Goal: Find specific page/section: Find specific page/section

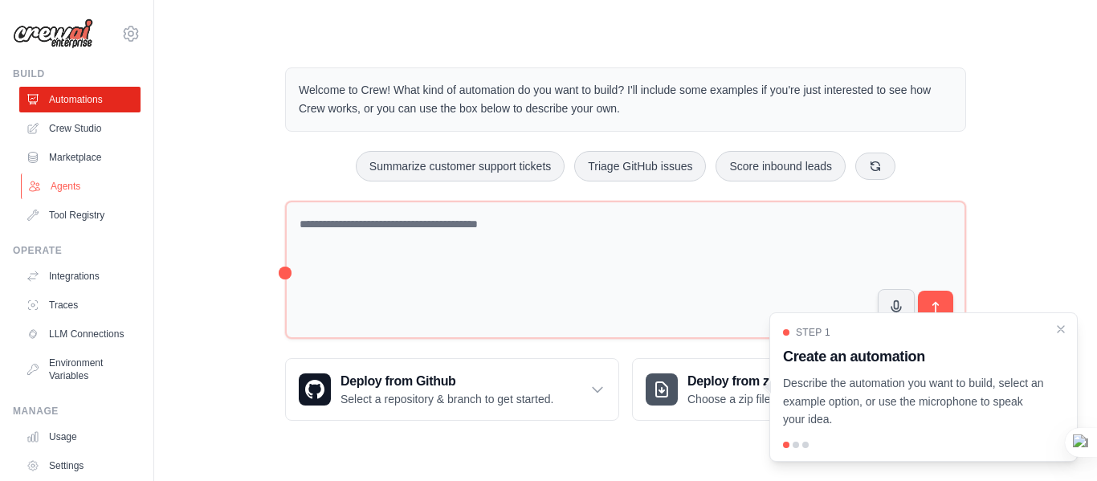
click at [70, 181] on link "Agents" at bounding box center [81, 186] width 121 height 26
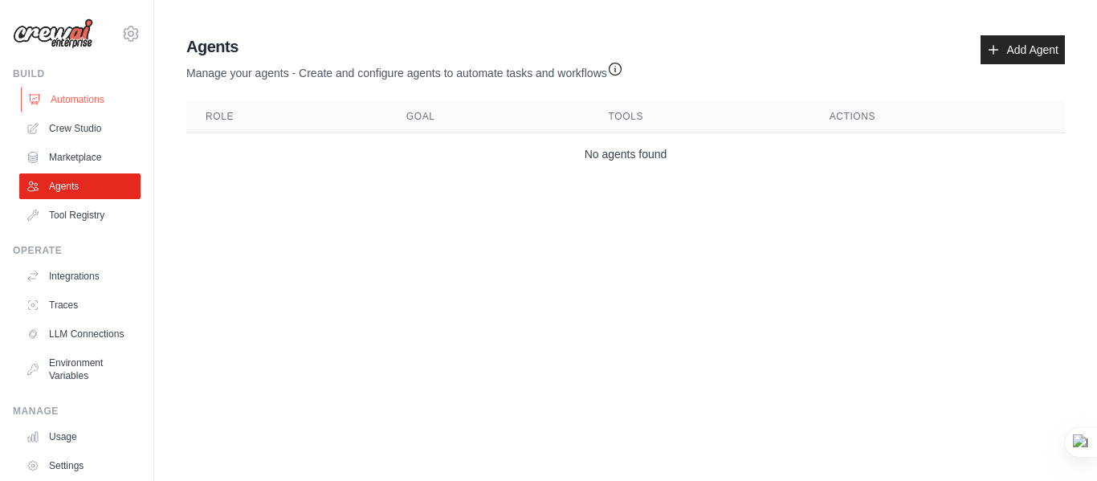
click at [68, 92] on link "Automations" at bounding box center [81, 100] width 121 height 26
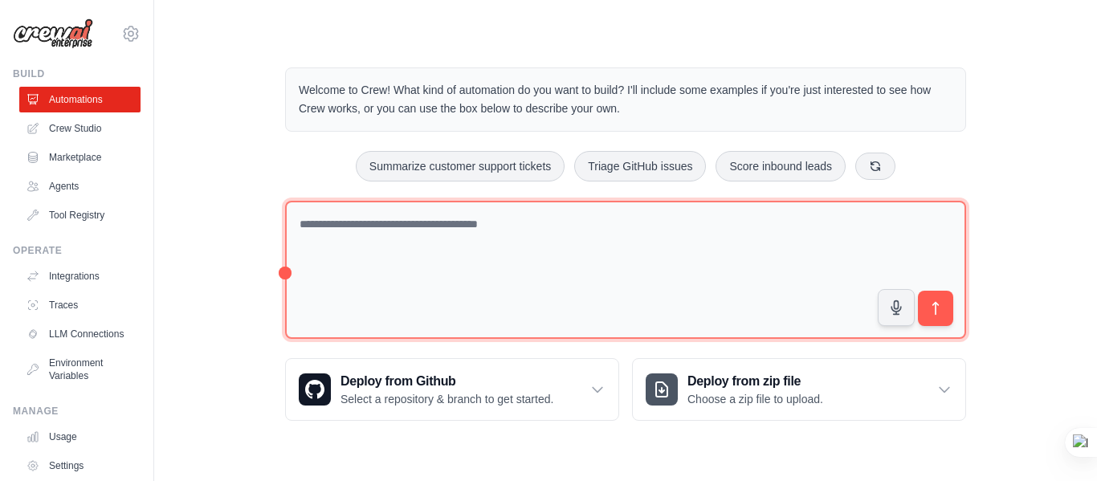
click at [462, 287] on textarea at bounding box center [625, 270] width 681 height 139
